Goal: Find specific page/section: Find specific page/section

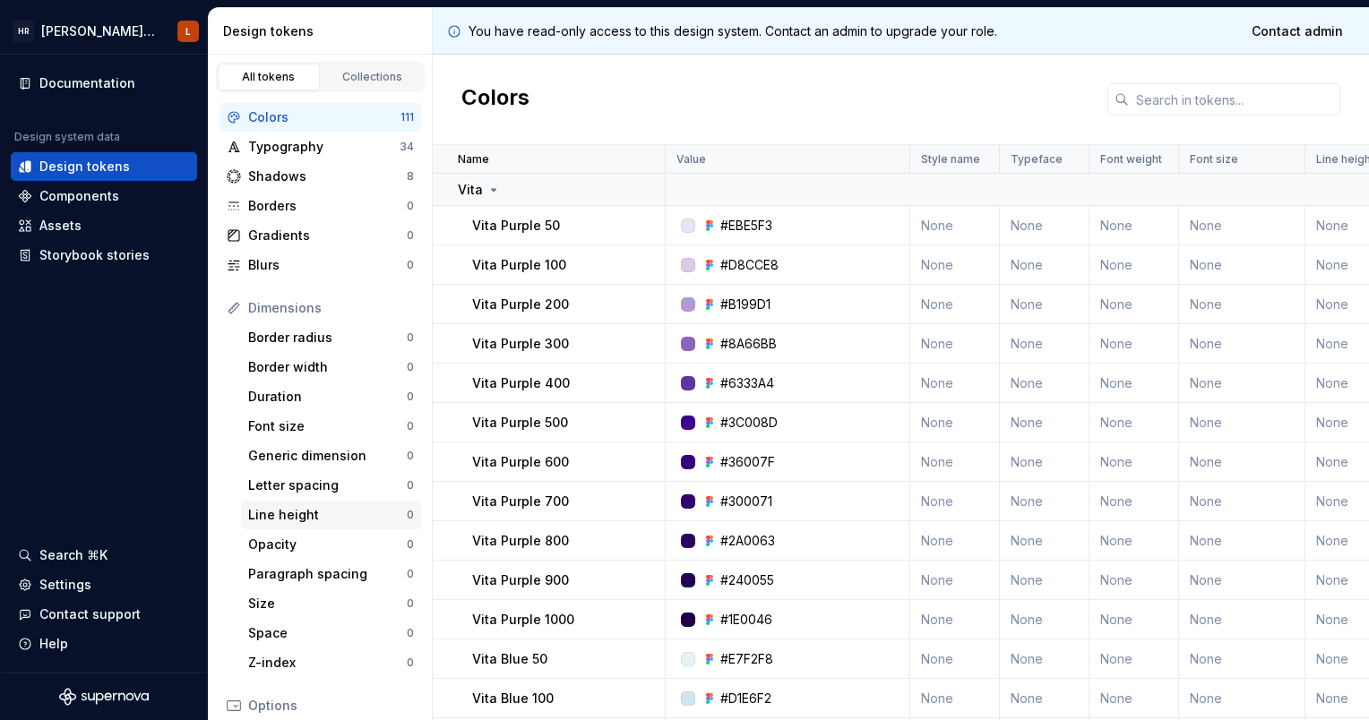
click at [314, 520] on div "Line height" at bounding box center [327, 515] width 159 height 18
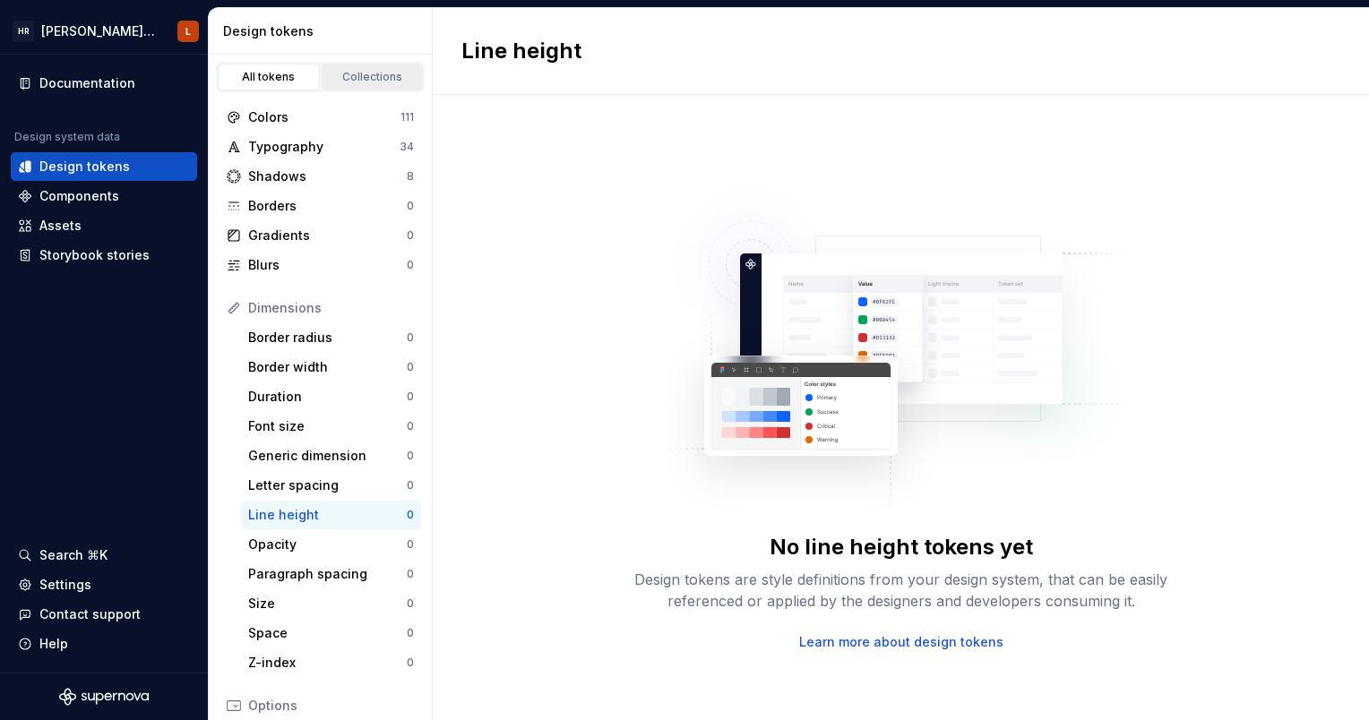
click at [341, 72] on div "Collections" at bounding box center [373, 77] width 90 height 14
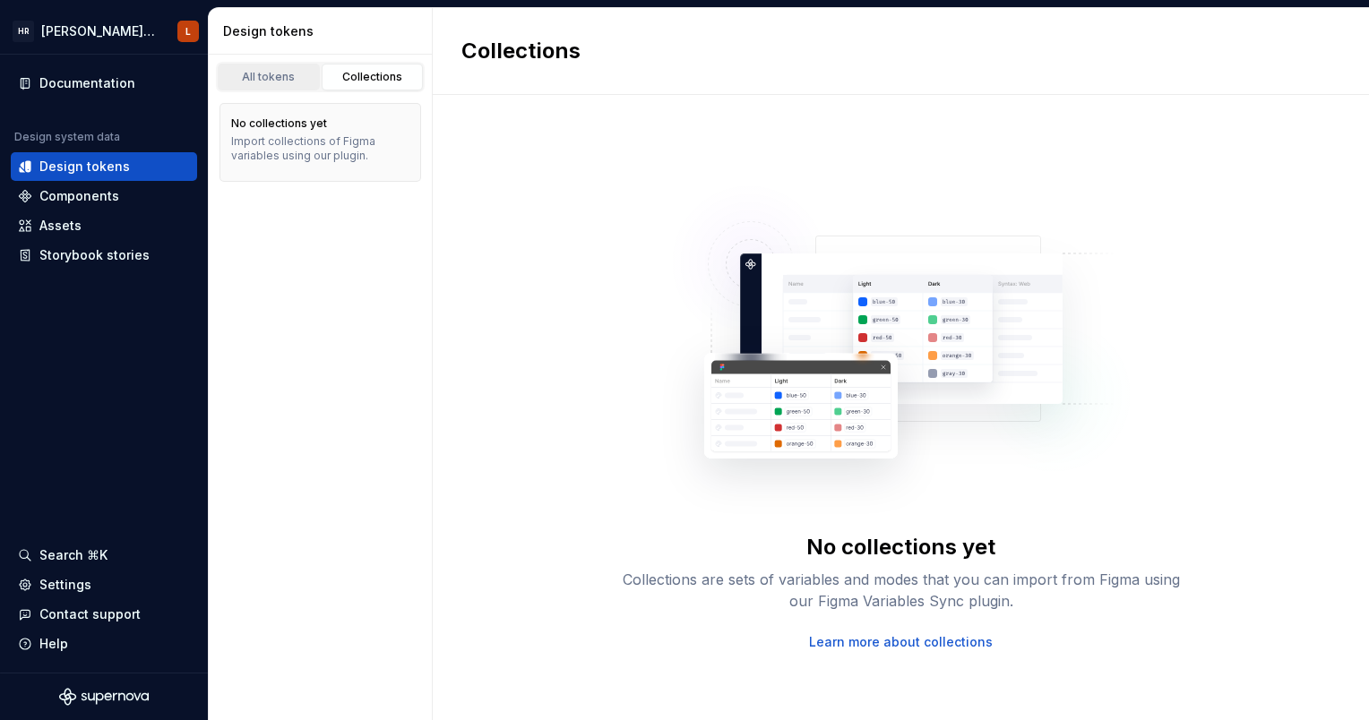
click at [286, 73] on div "All tokens" at bounding box center [269, 77] width 90 height 14
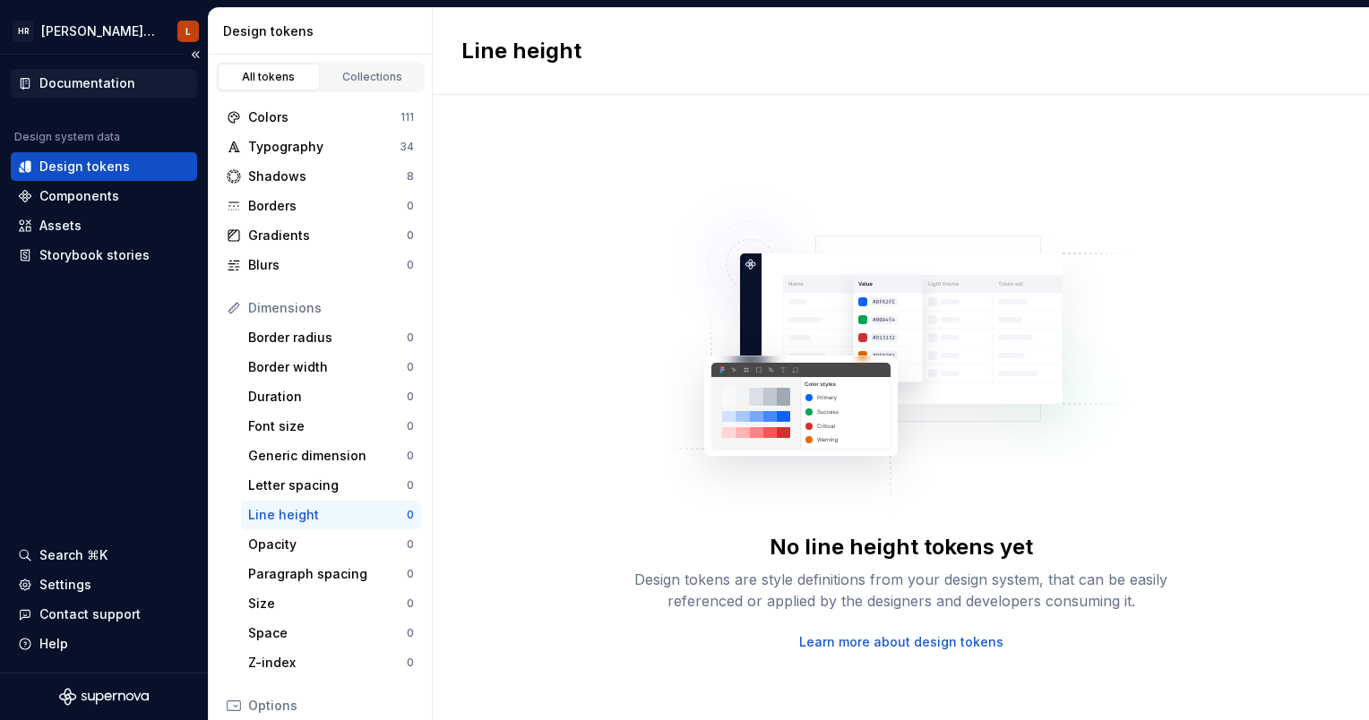
click at [84, 76] on div "Documentation" at bounding box center [87, 83] width 96 height 18
